Goal: Navigation & Orientation: Find specific page/section

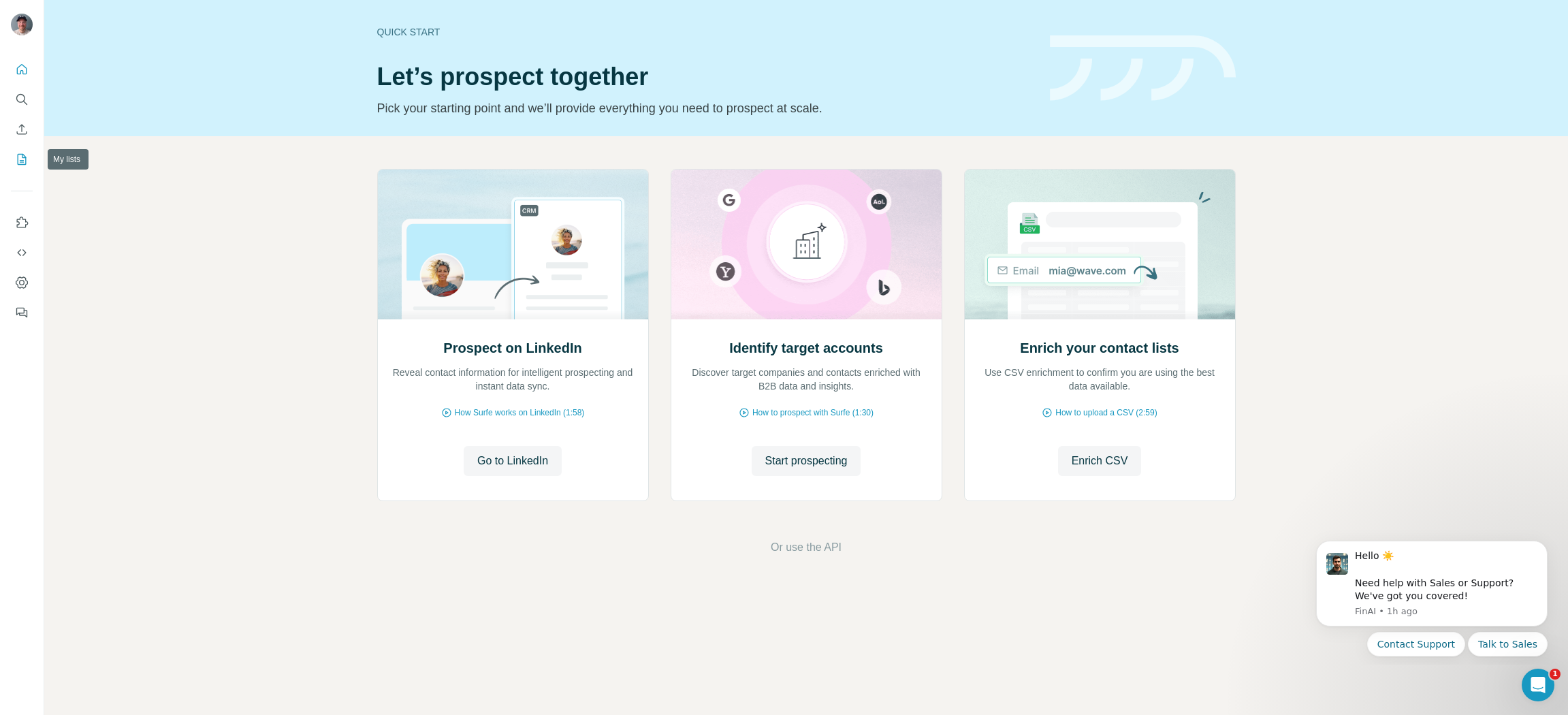
click at [19, 161] on icon "My lists" at bounding box center [22, 160] width 14 height 14
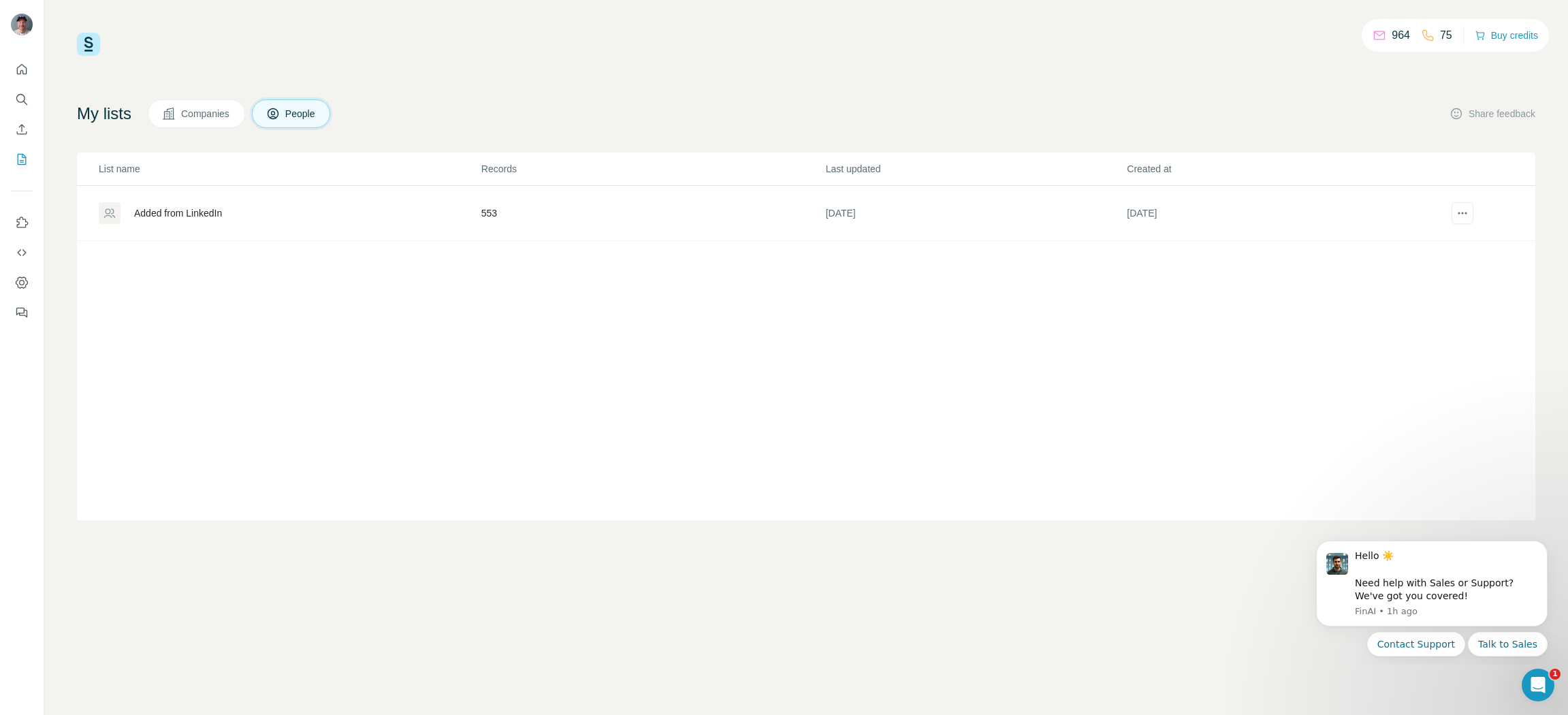
click at [202, 121] on button "Companies" at bounding box center [197, 113] width 98 height 29
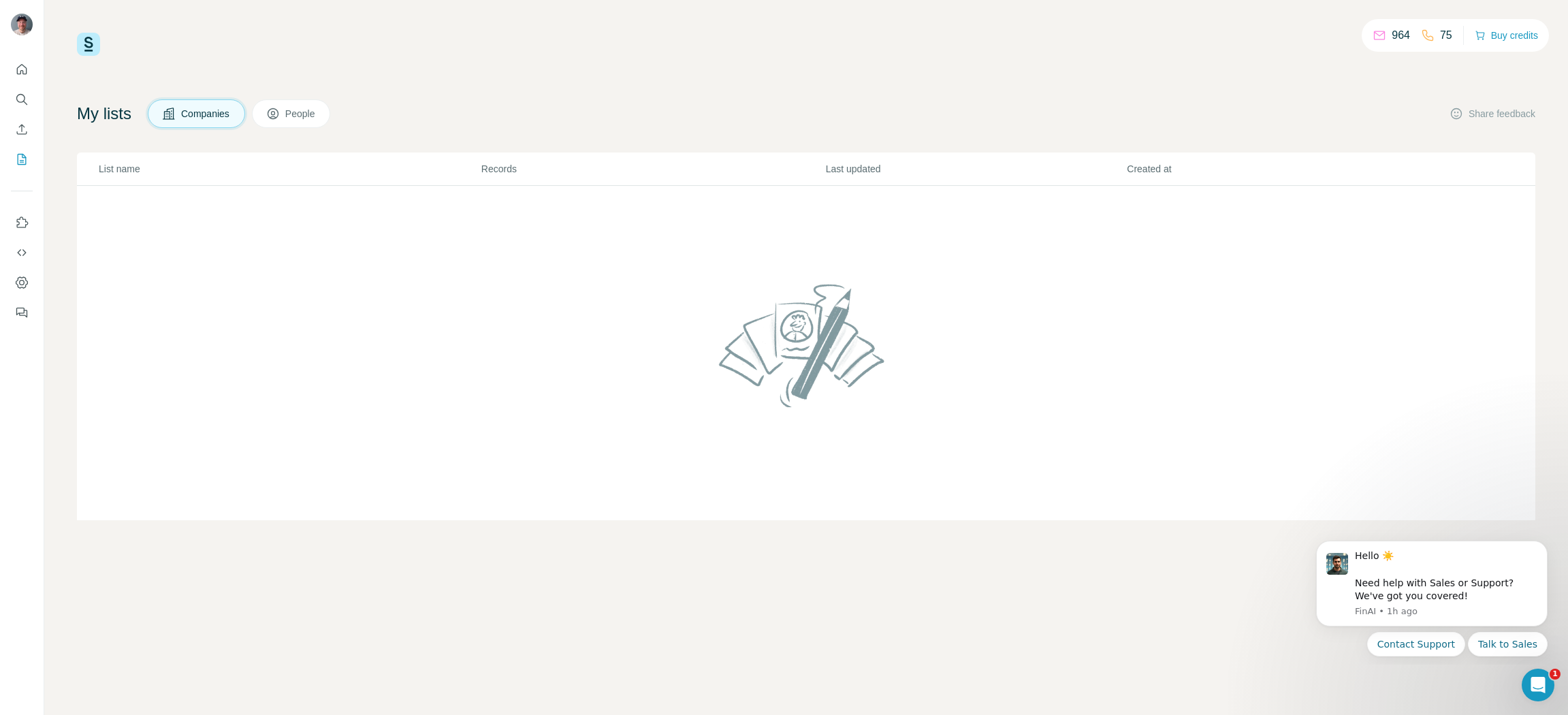
click at [297, 115] on span "People" at bounding box center [301, 114] width 31 height 14
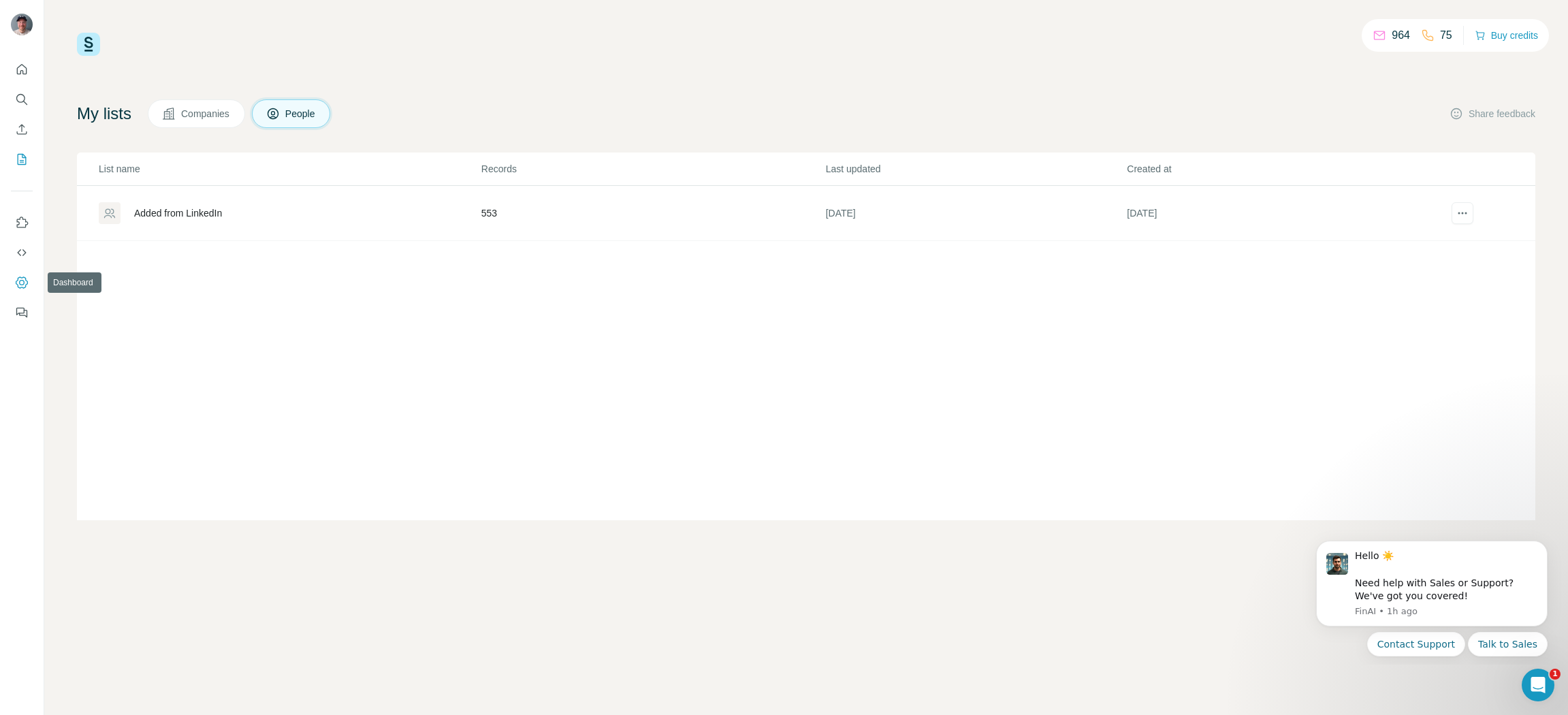
click at [28, 282] on icon "Dashboard" at bounding box center [22, 283] width 14 height 14
click at [21, 283] on icon "Dashboard" at bounding box center [22, 283] width 14 height 14
